Goal: Information Seeking & Learning: Learn about a topic

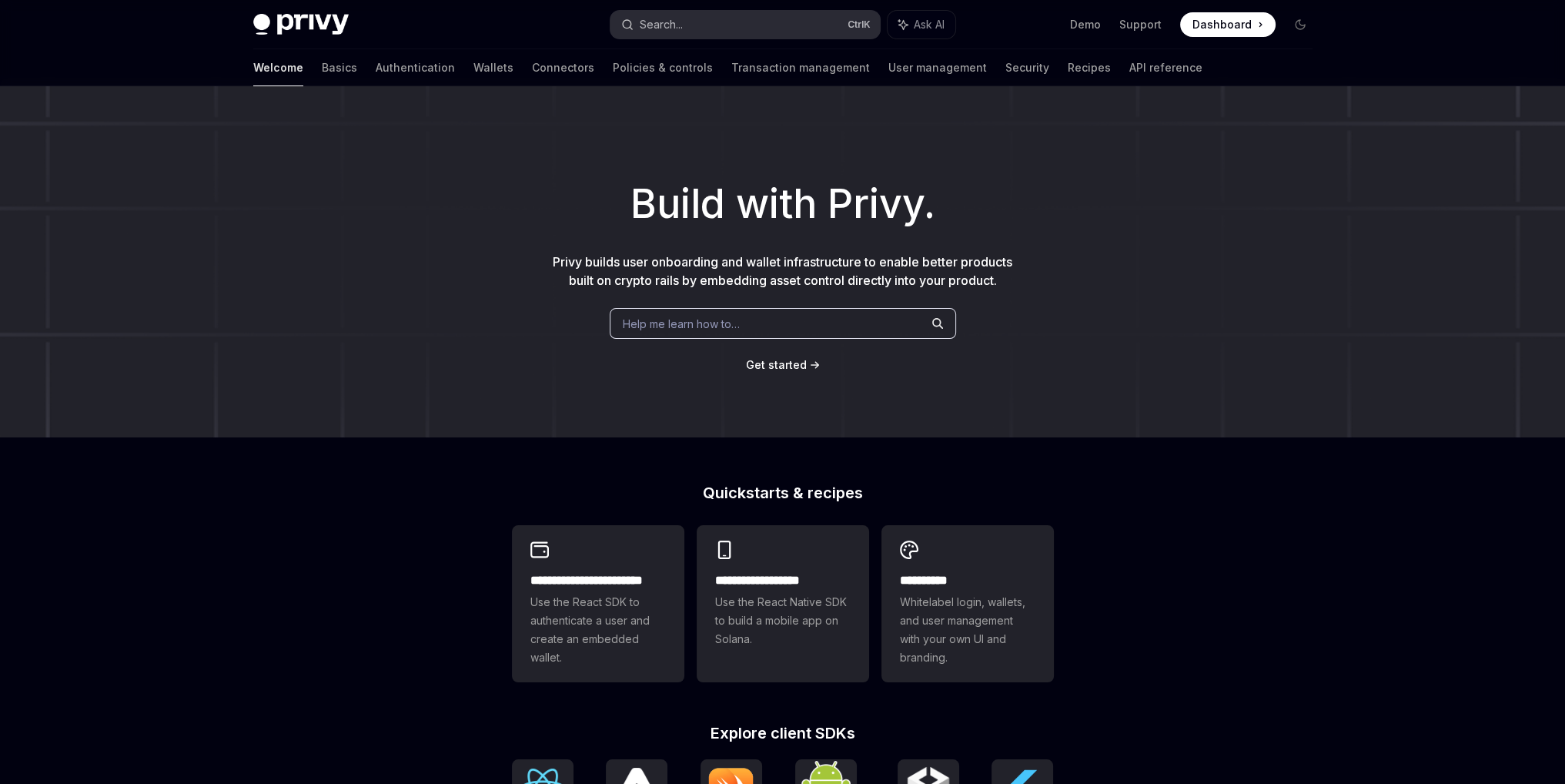
click at [782, 34] on button "Search... Ctrl K" at bounding box center [745, 24] width 269 height 27
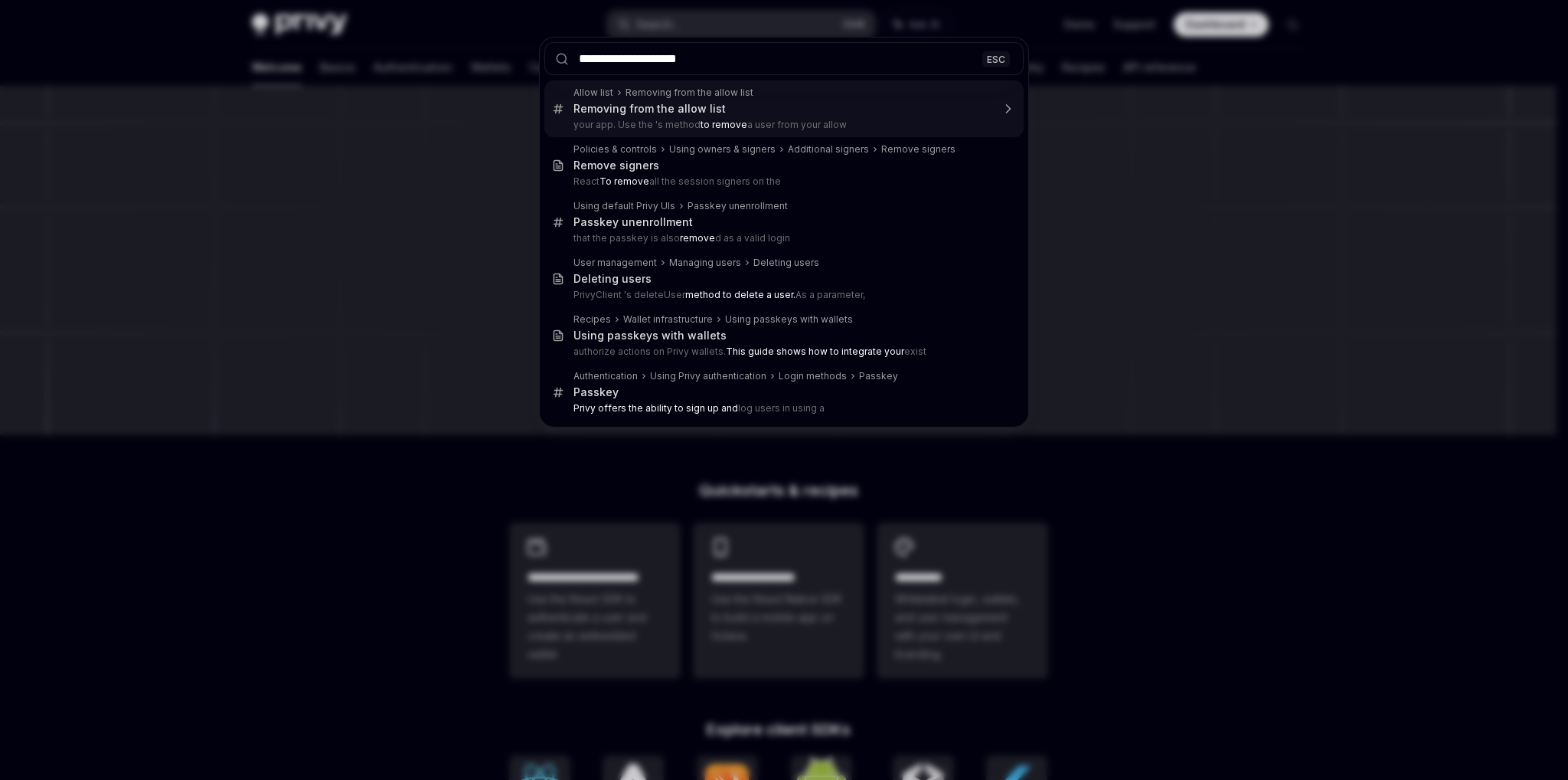
type input "**********"
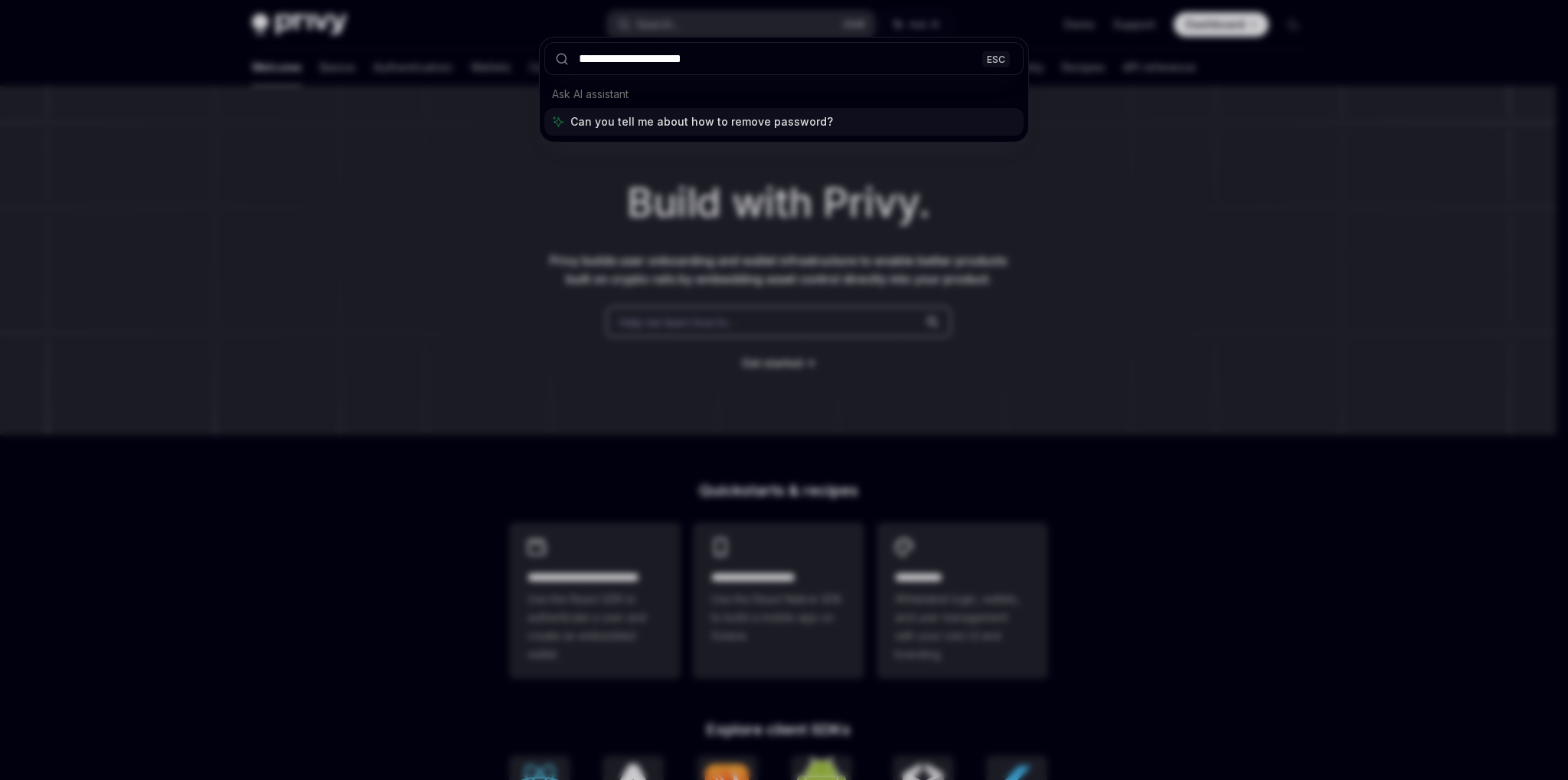
type textarea "*"
type input "**********"
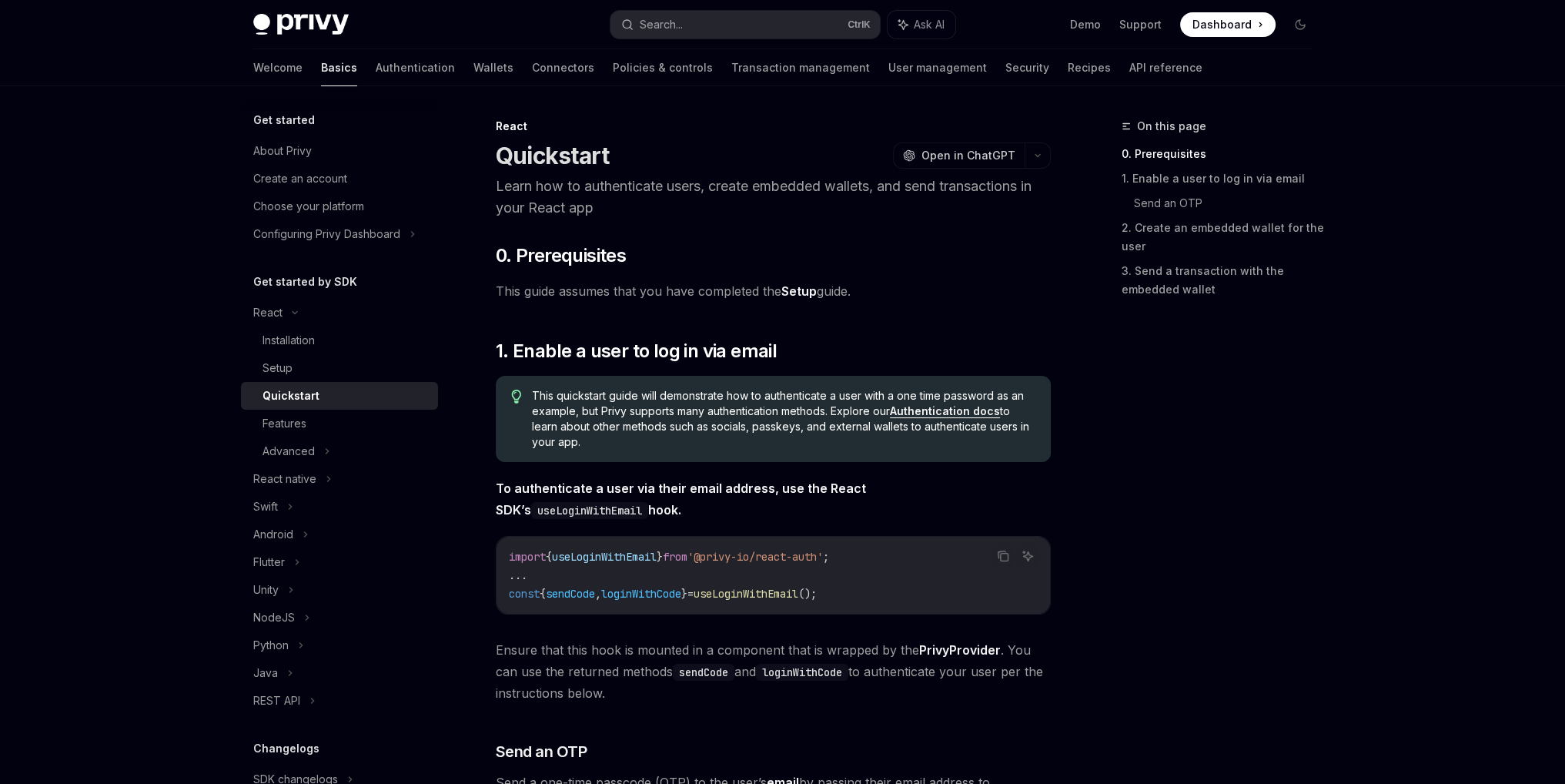
click at [954, 407] on link "Authentication docs" at bounding box center [945, 411] width 110 height 14
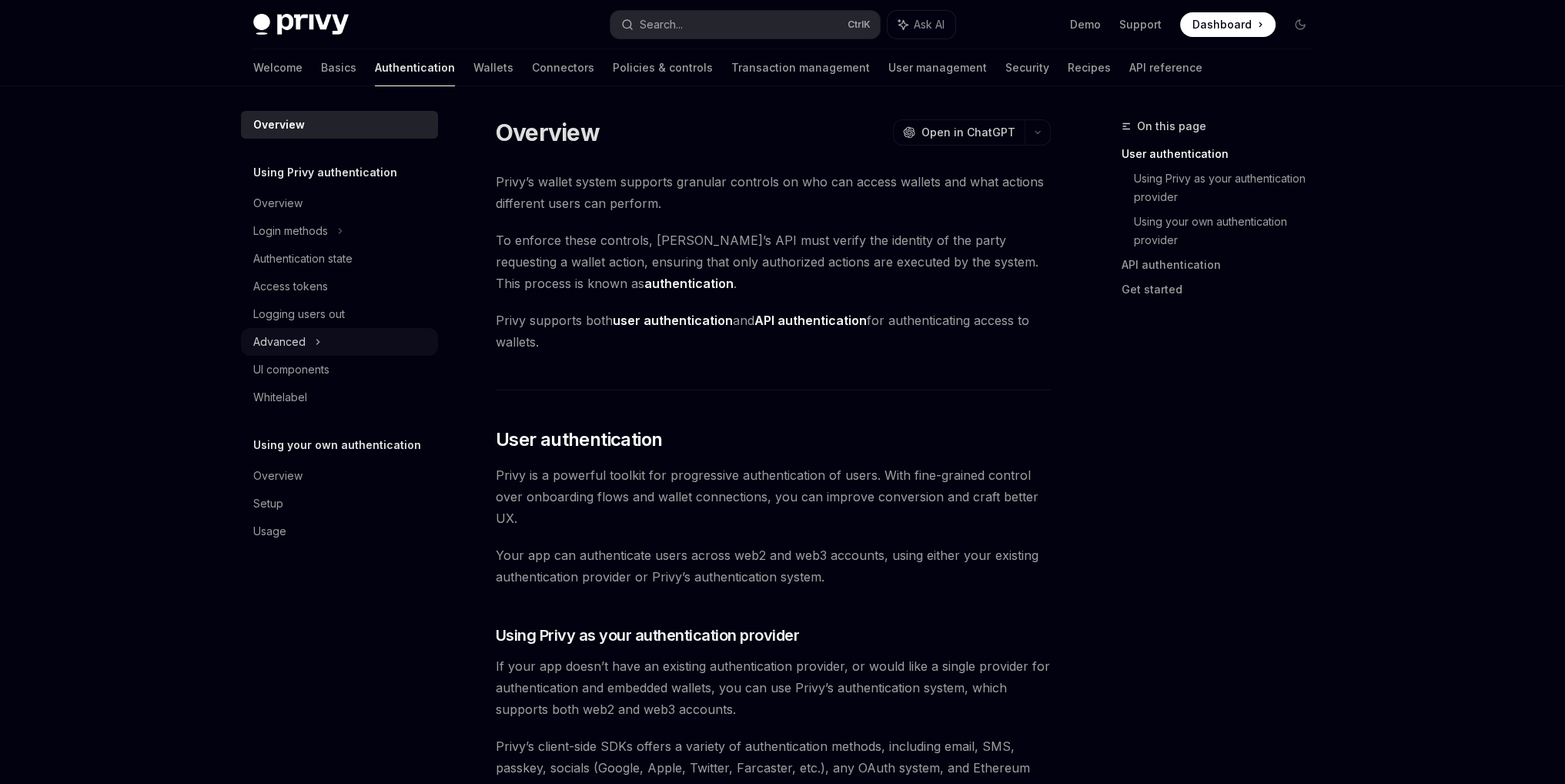
click at [319, 344] on icon at bounding box center [318, 341] width 6 height 19
click at [299, 376] on icon at bounding box center [297, 369] width 6 height 19
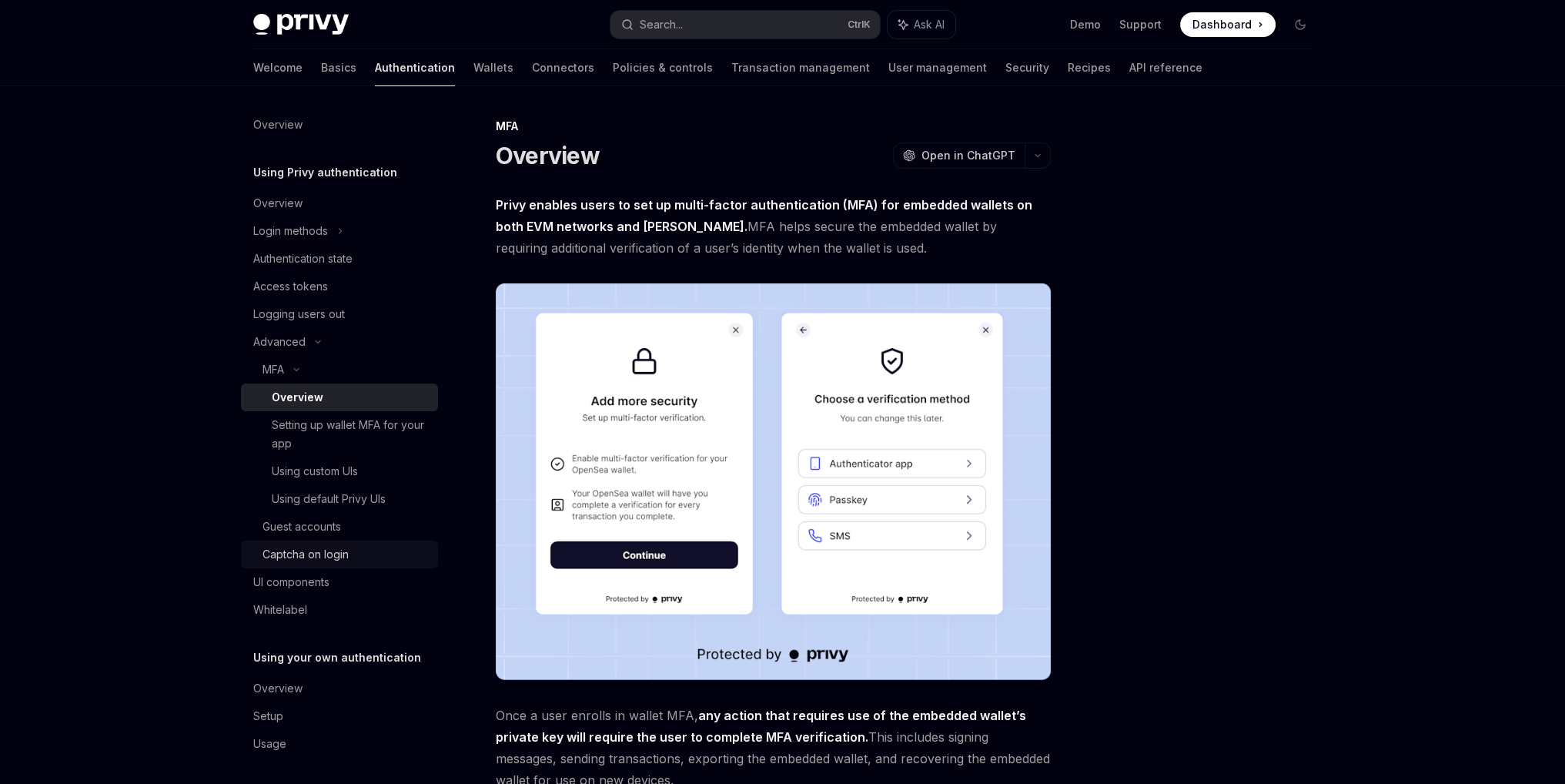
click at [349, 549] on div "Captcha on login" at bounding box center [345, 554] width 166 height 19
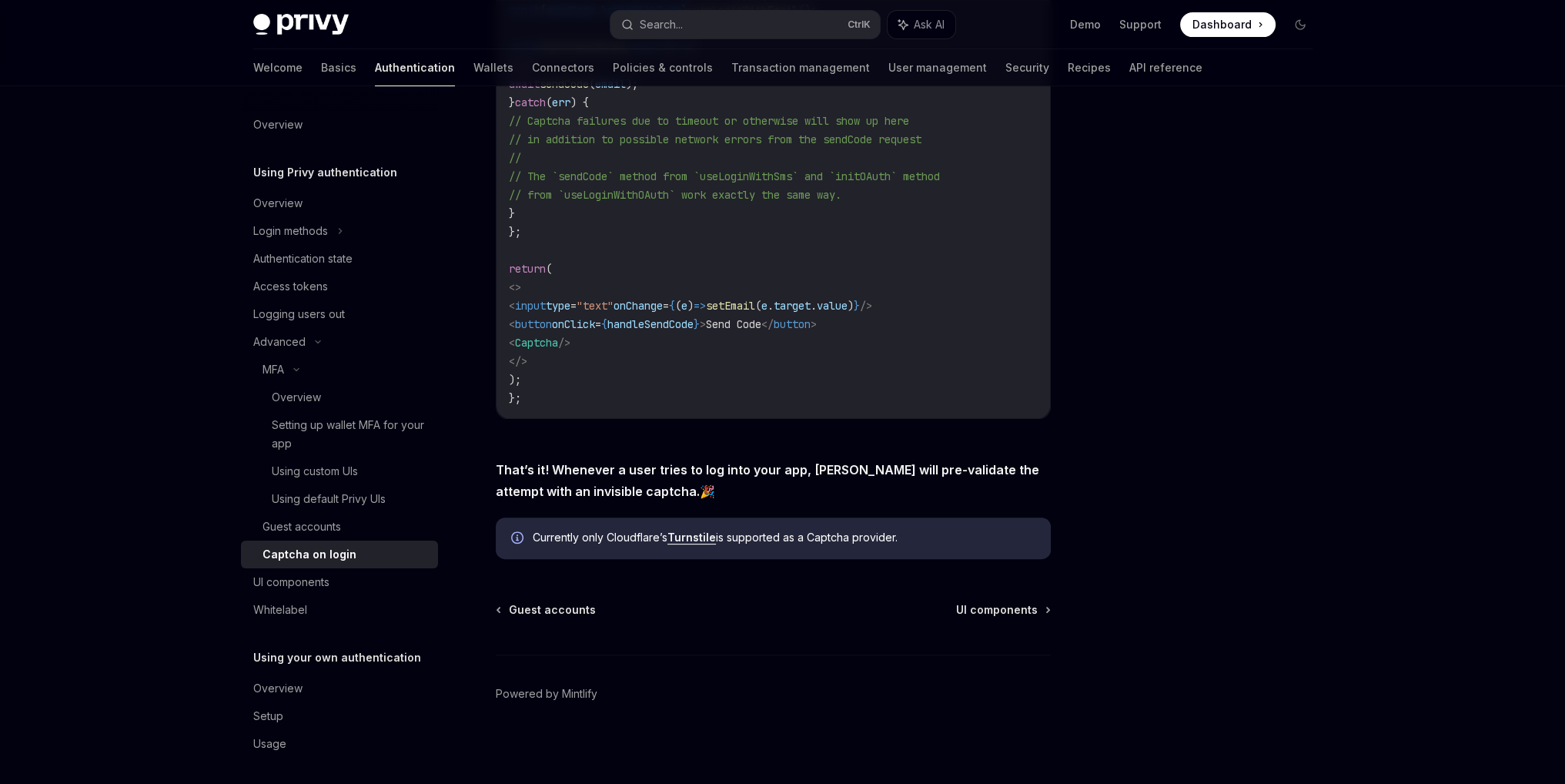
scroll to position [503, 0]
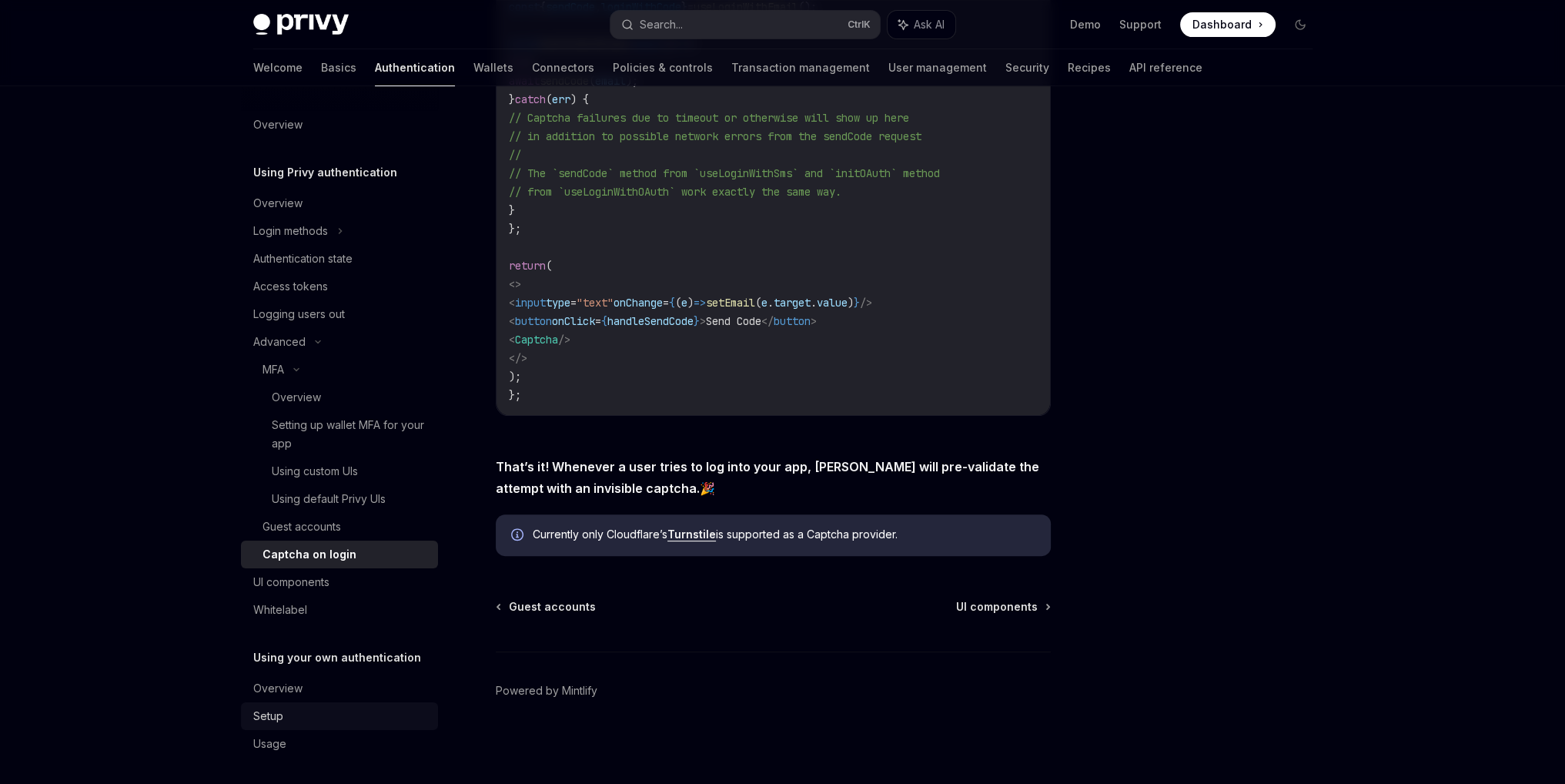
click at [322, 712] on div "Setup" at bounding box center [341, 715] width 176 height 19
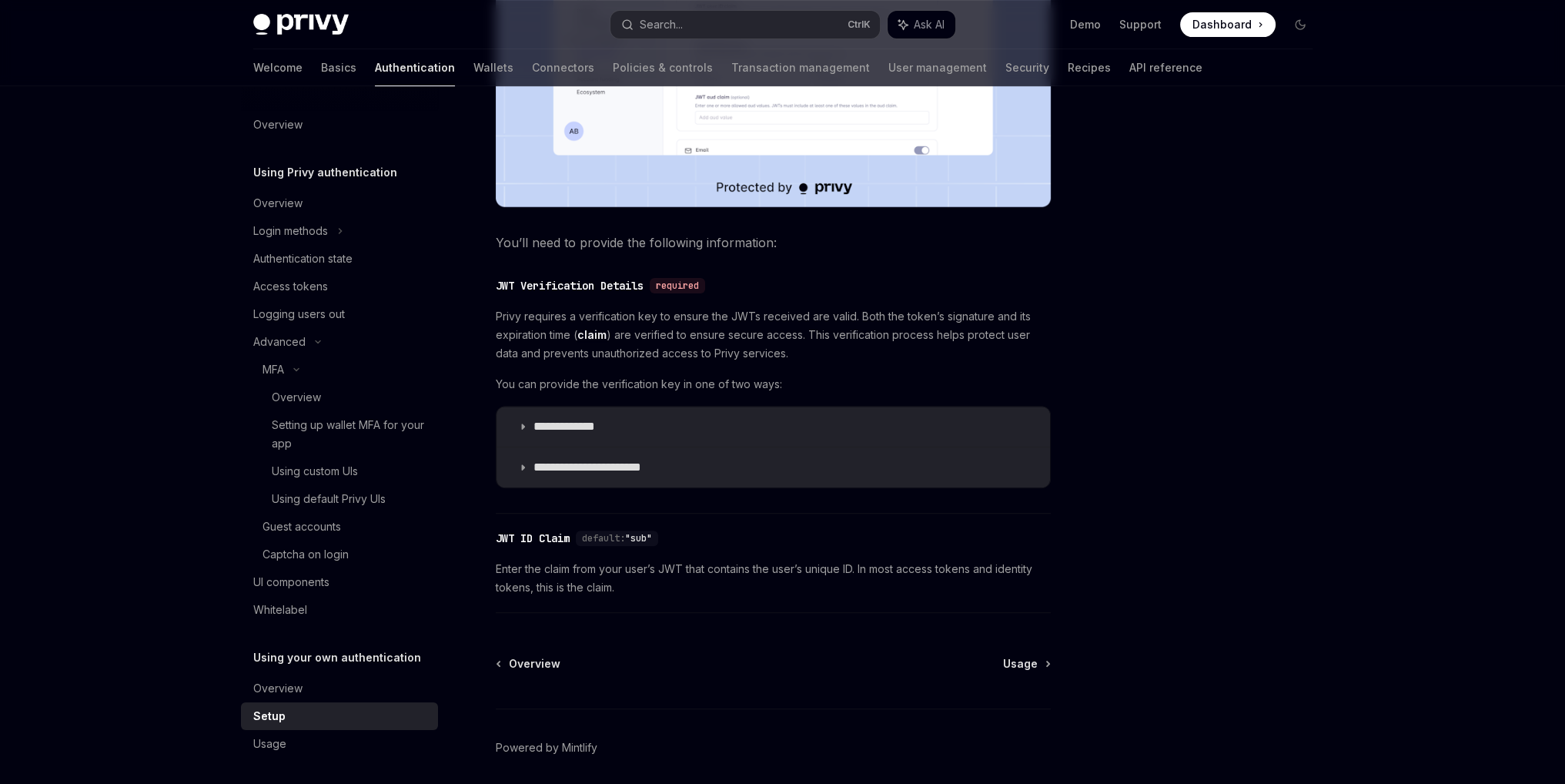
scroll to position [656, 0]
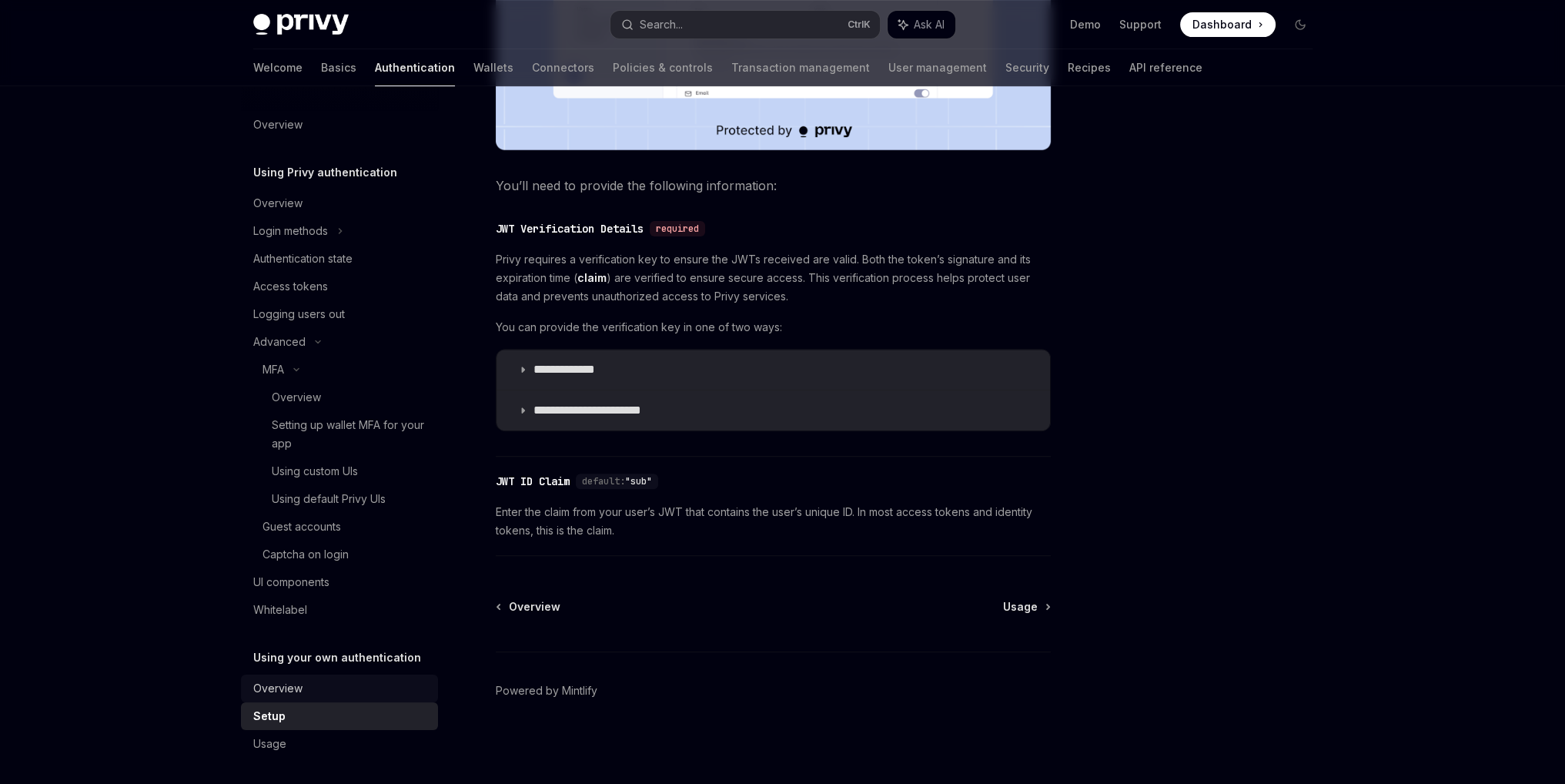
click at [294, 693] on div "Overview" at bounding box center [278, 688] width 49 height 19
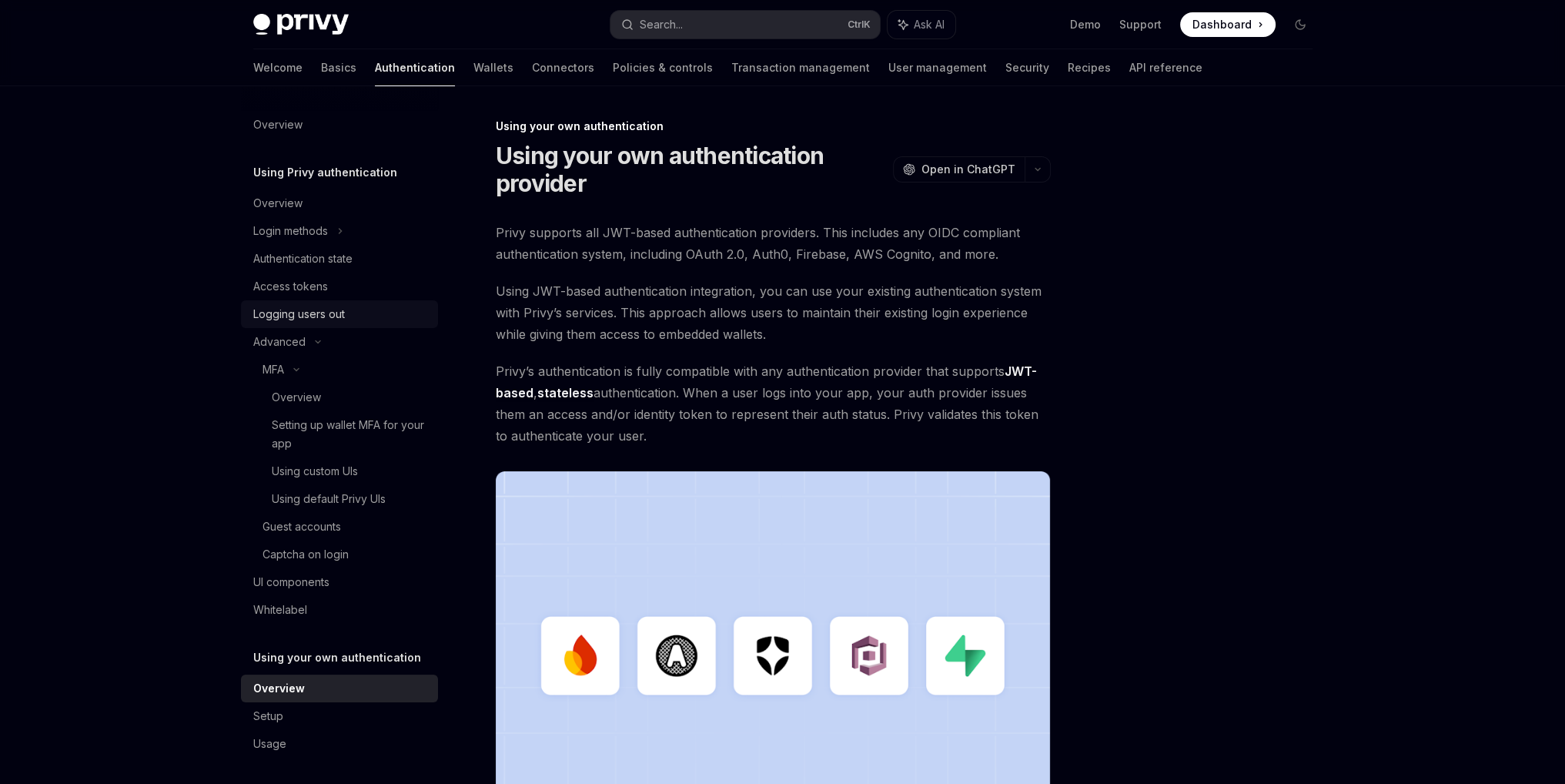
click at [311, 312] on div "Logging users out" at bounding box center [299, 314] width 92 height 19
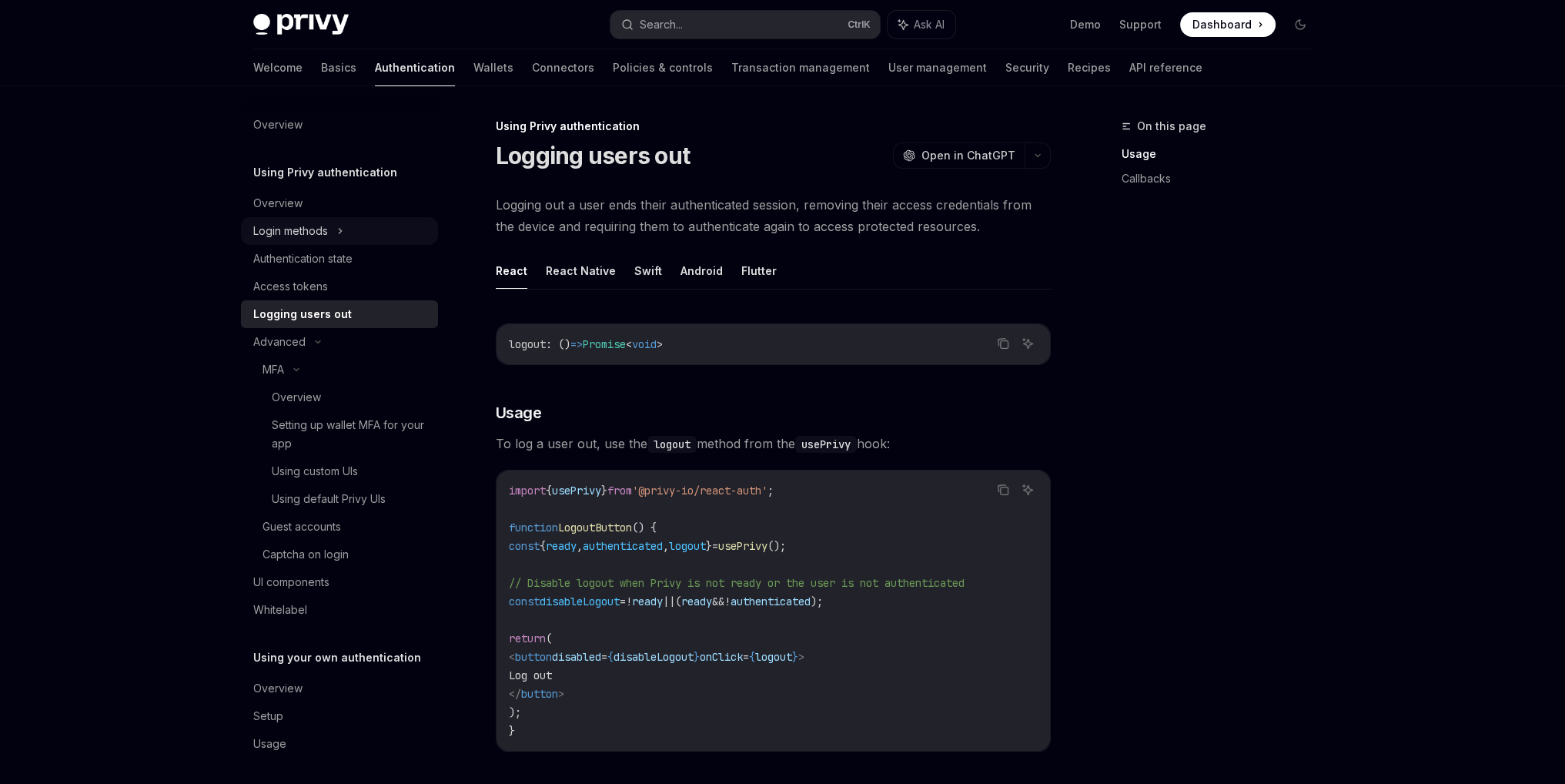
click at [339, 227] on icon at bounding box center [340, 231] width 6 height 19
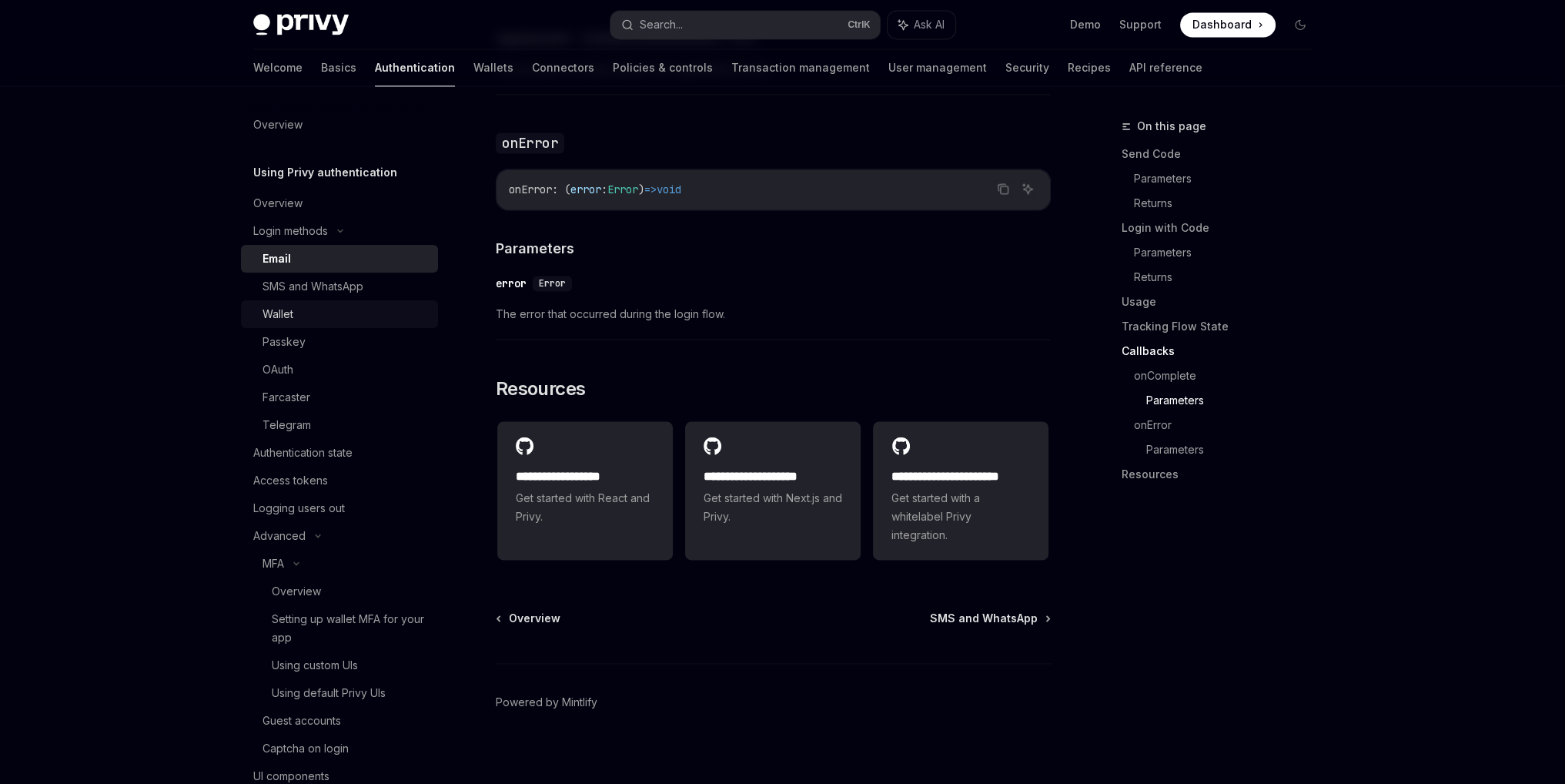
click at [331, 310] on div "Wallet" at bounding box center [345, 314] width 166 height 19
type textarea "*"
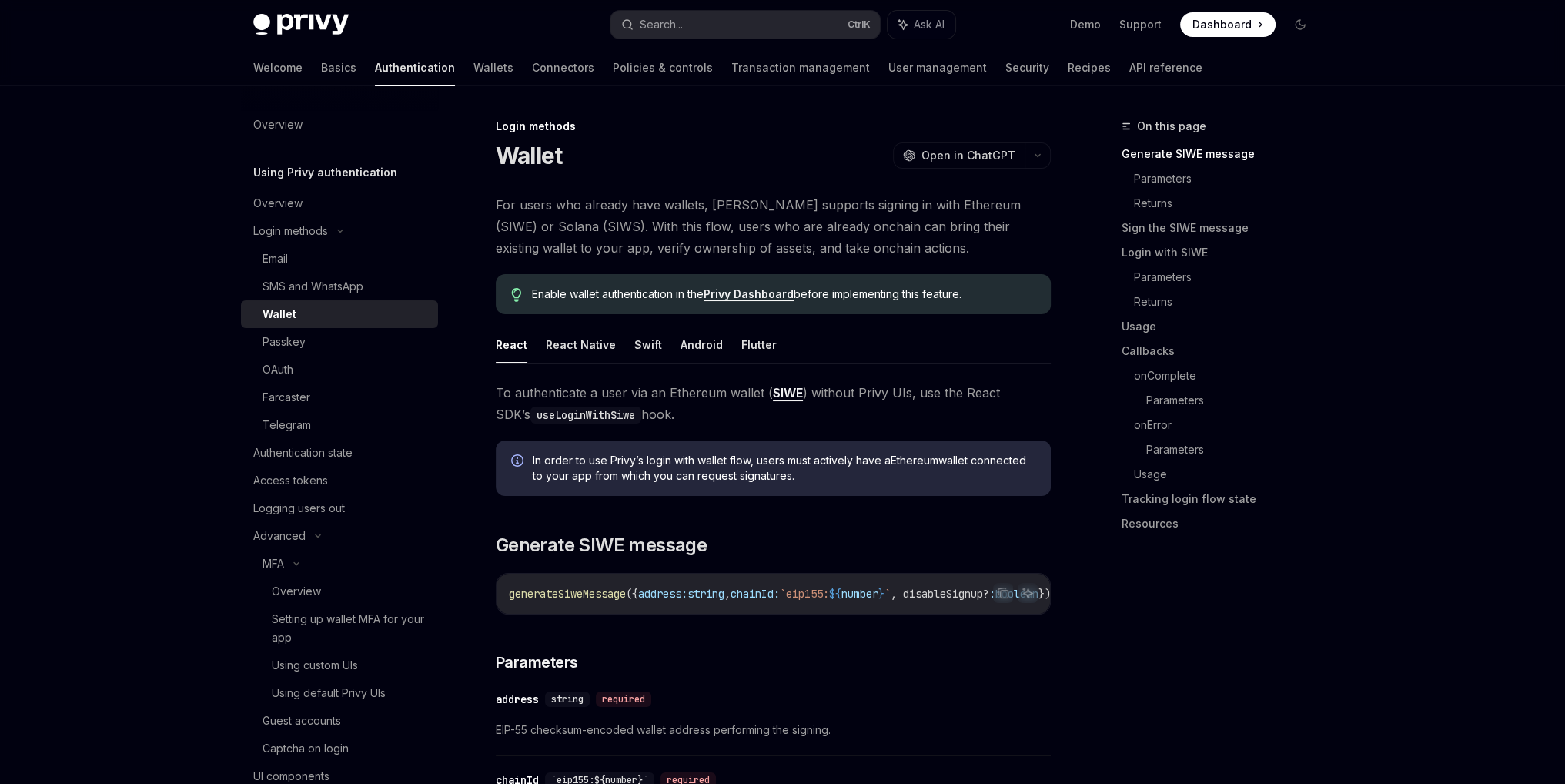
click at [764, 294] on link "Privy Dashboard" at bounding box center [749, 294] width 90 height 14
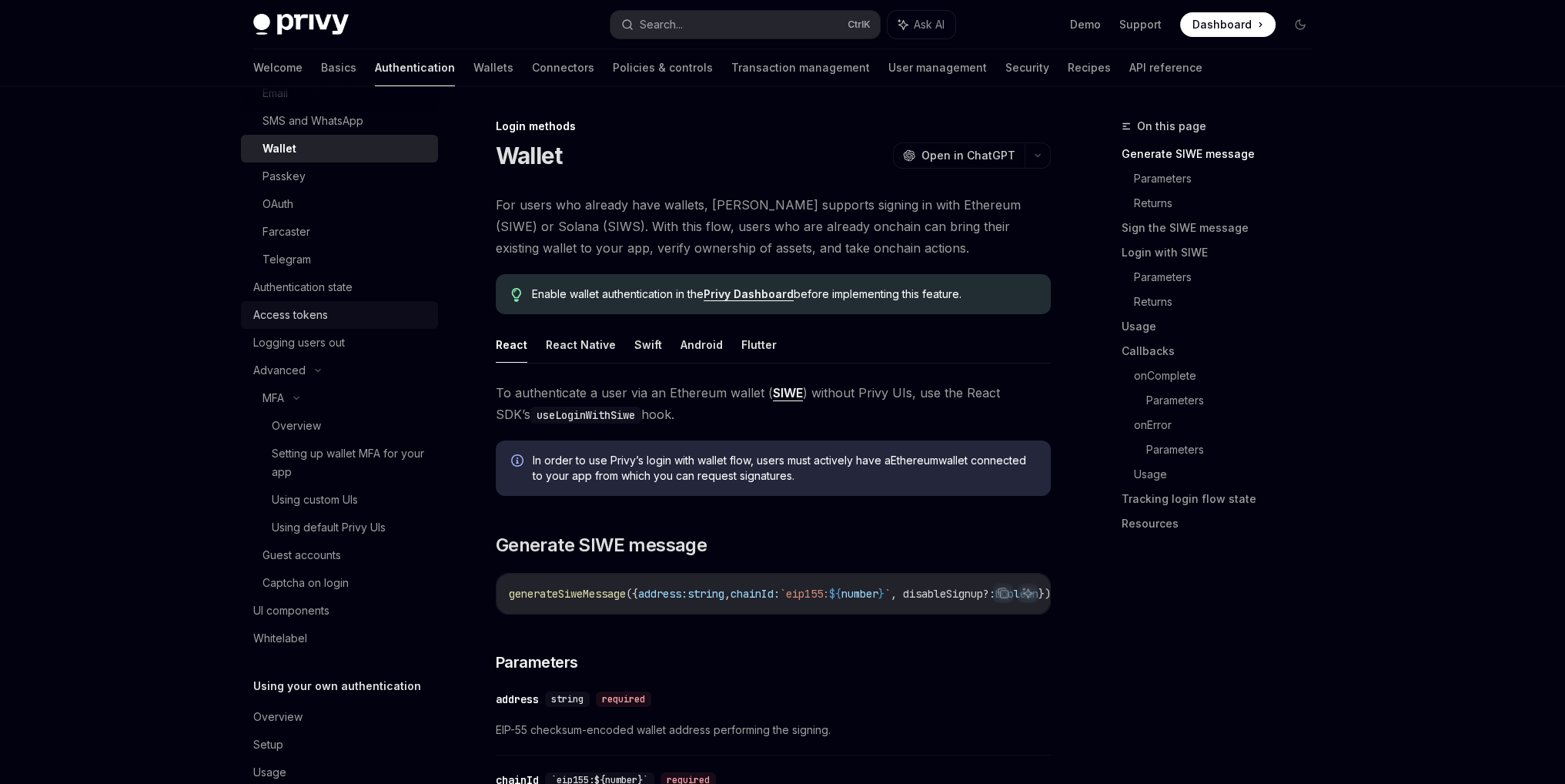
scroll to position [198, 0]
